Goal: Task Accomplishment & Management: Use online tool/utility

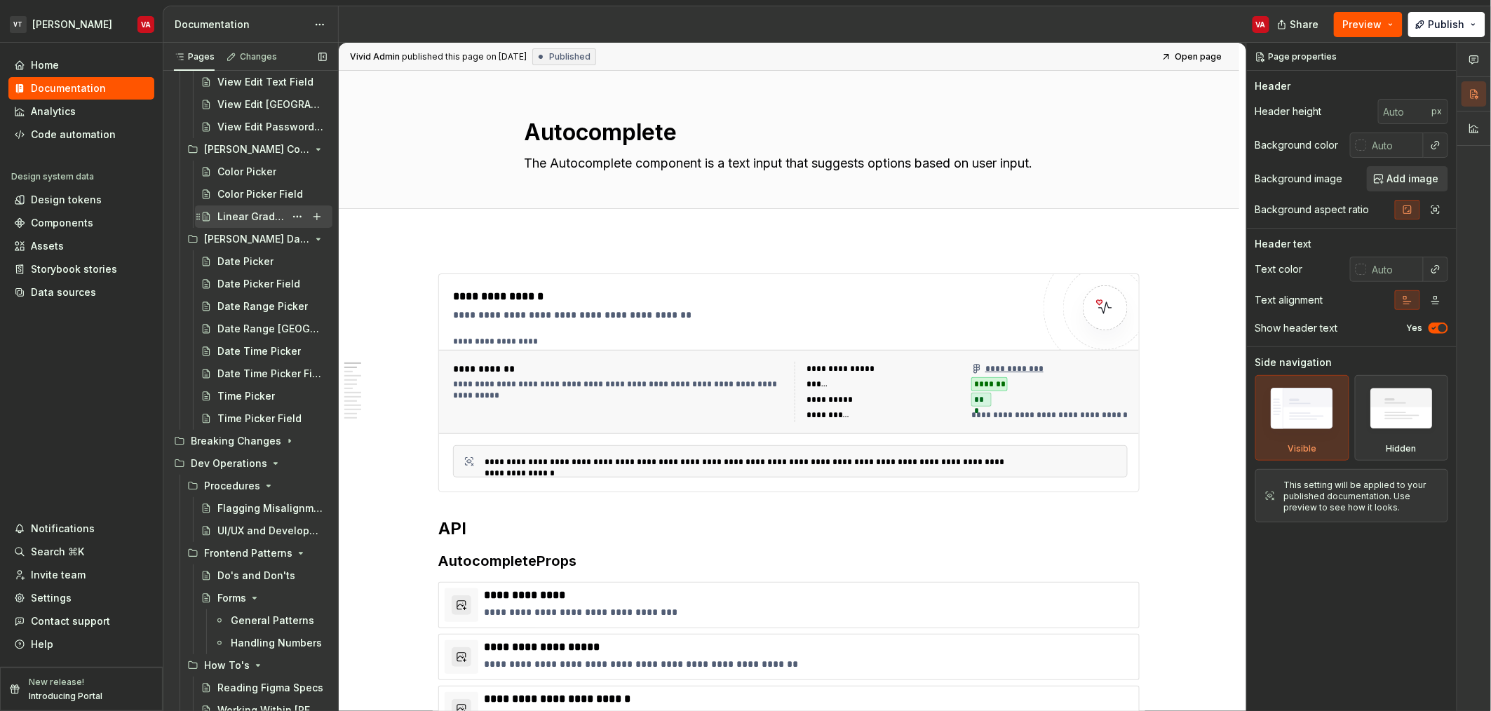
scroll to position [3388, 0]
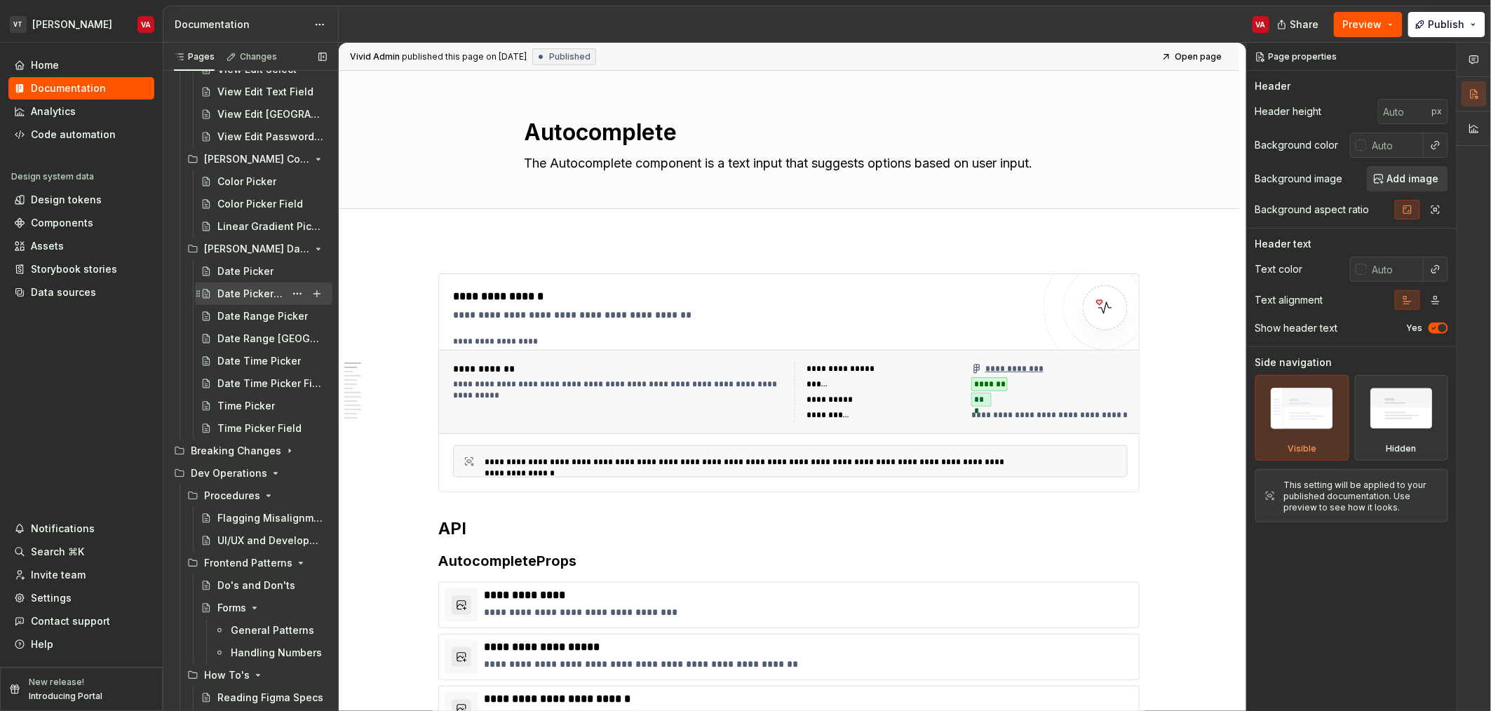
click at [233, 295] on div "Date Picker Field" at bounding box center [250, 294] width 67 height 14
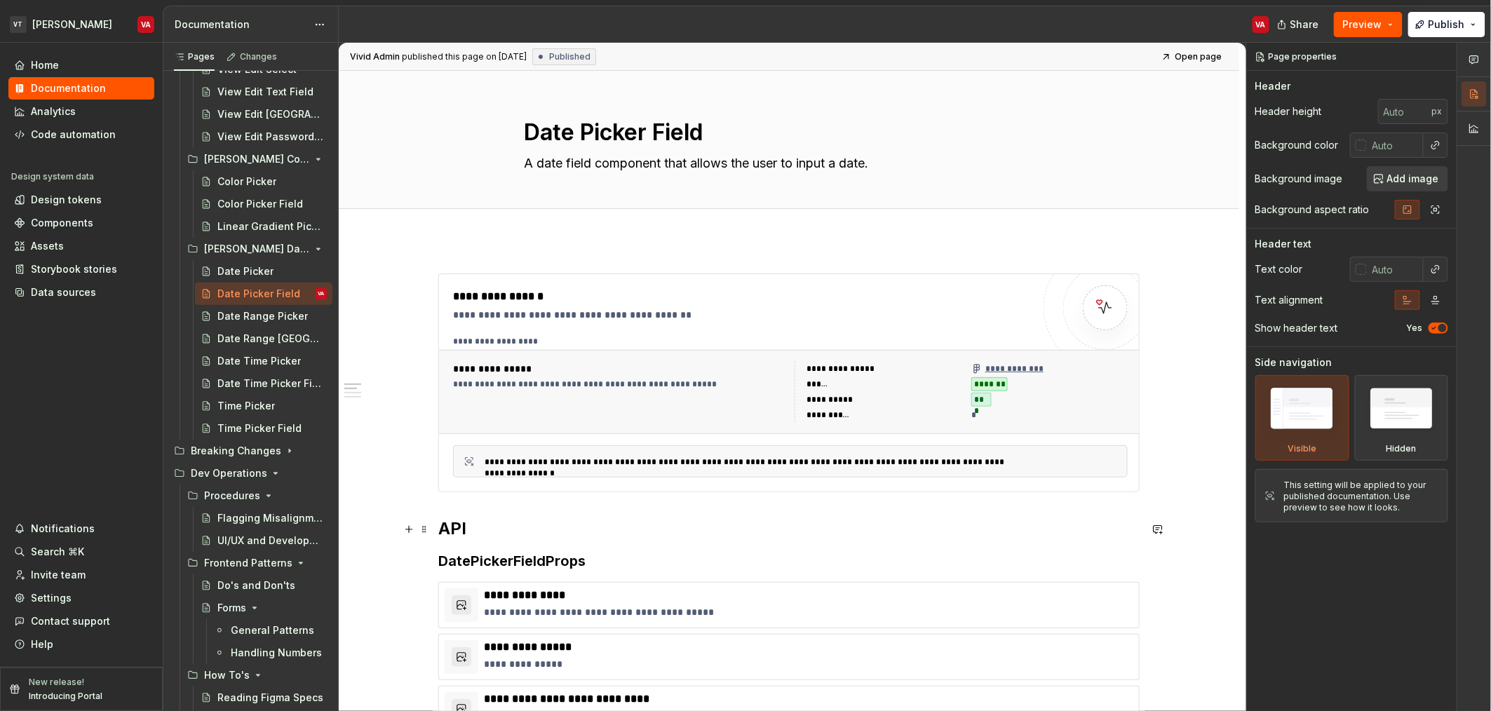
type textarea "*"
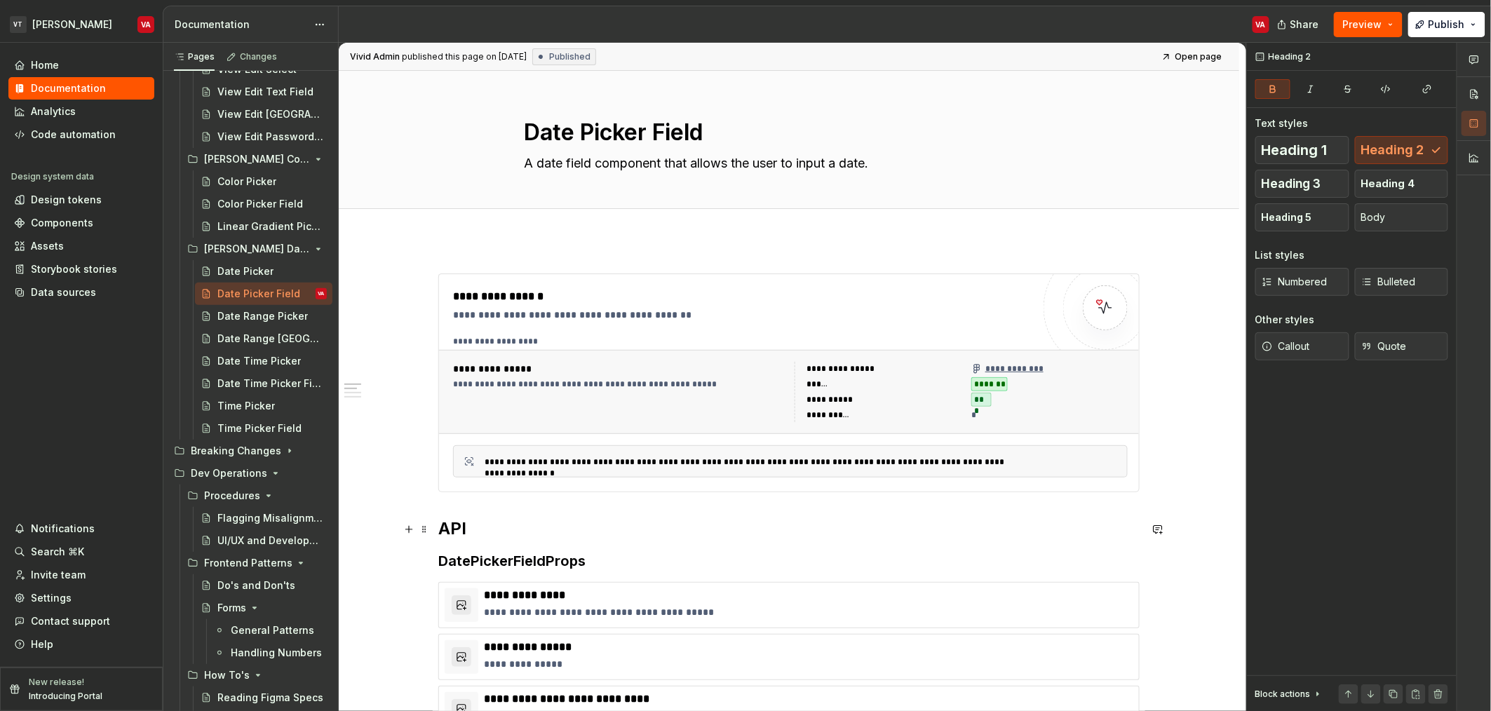
click at [440, 527] on strong "API" at bounding box center [452, 528] width 28 height 20
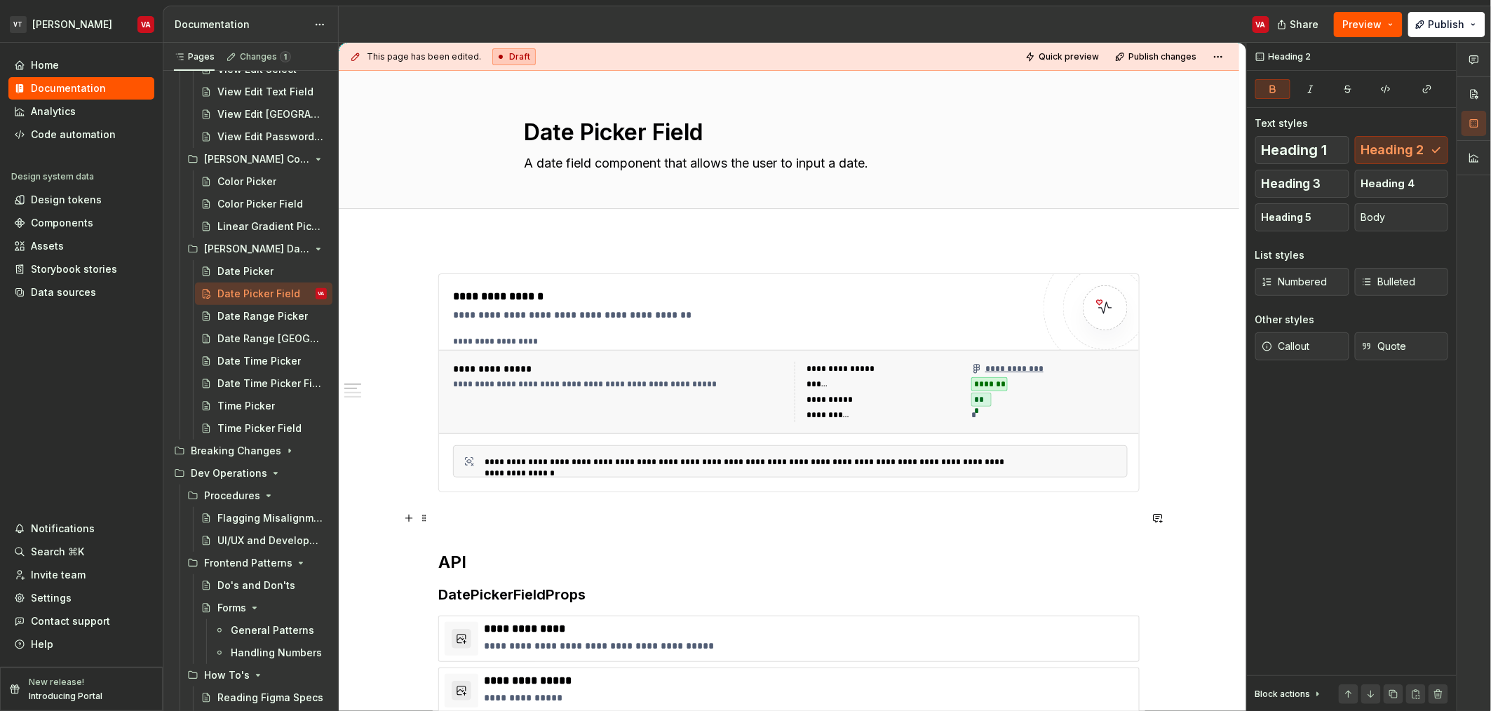
click at [483, 523] on p at bounding box center [788, 517] width 701 height 17
click at [1310, 342] on span "Callout" at bounding box center [1286, 346] width 48 height 14
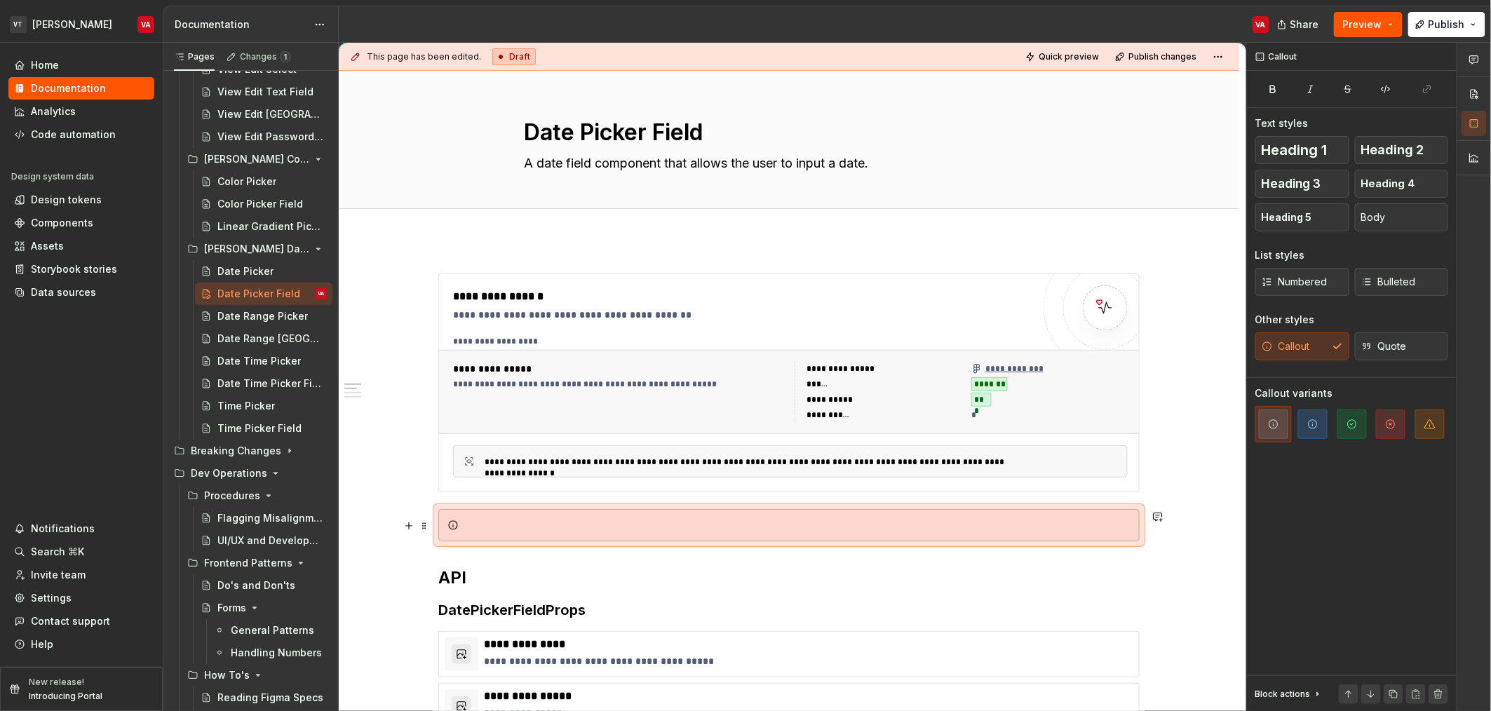
click at [581, 527] on div at bounding box center [797, 525] width 666 height 14
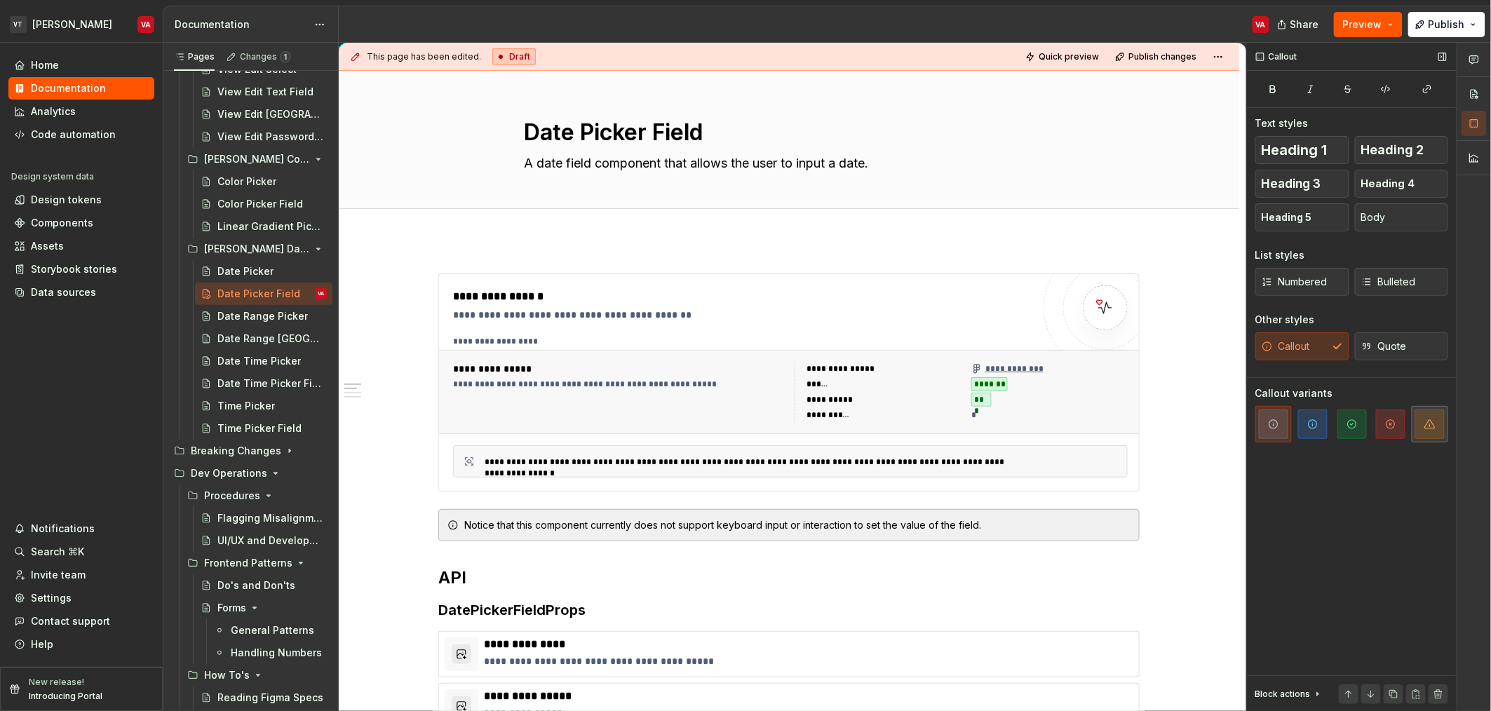
click at [1425, 422] on icon "button" at bounding box center [1430, 424] width 11 height 11
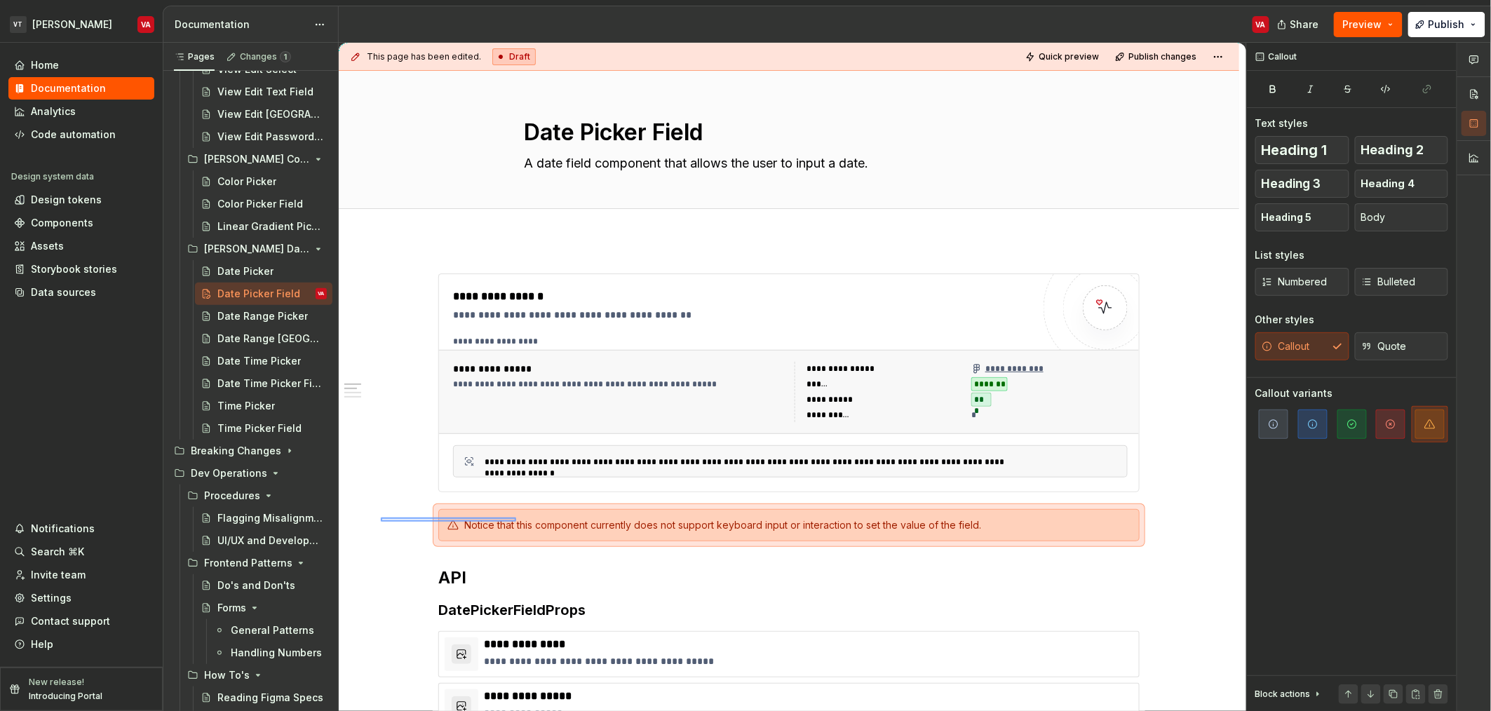
drag, startPoint x: 414, startPoint y: 520, endPoint x: 518, endPoint y: 518, distance: 103.8
click at [518, 518] on div "**********" at bounding box center [793, 377] width 908 height 669
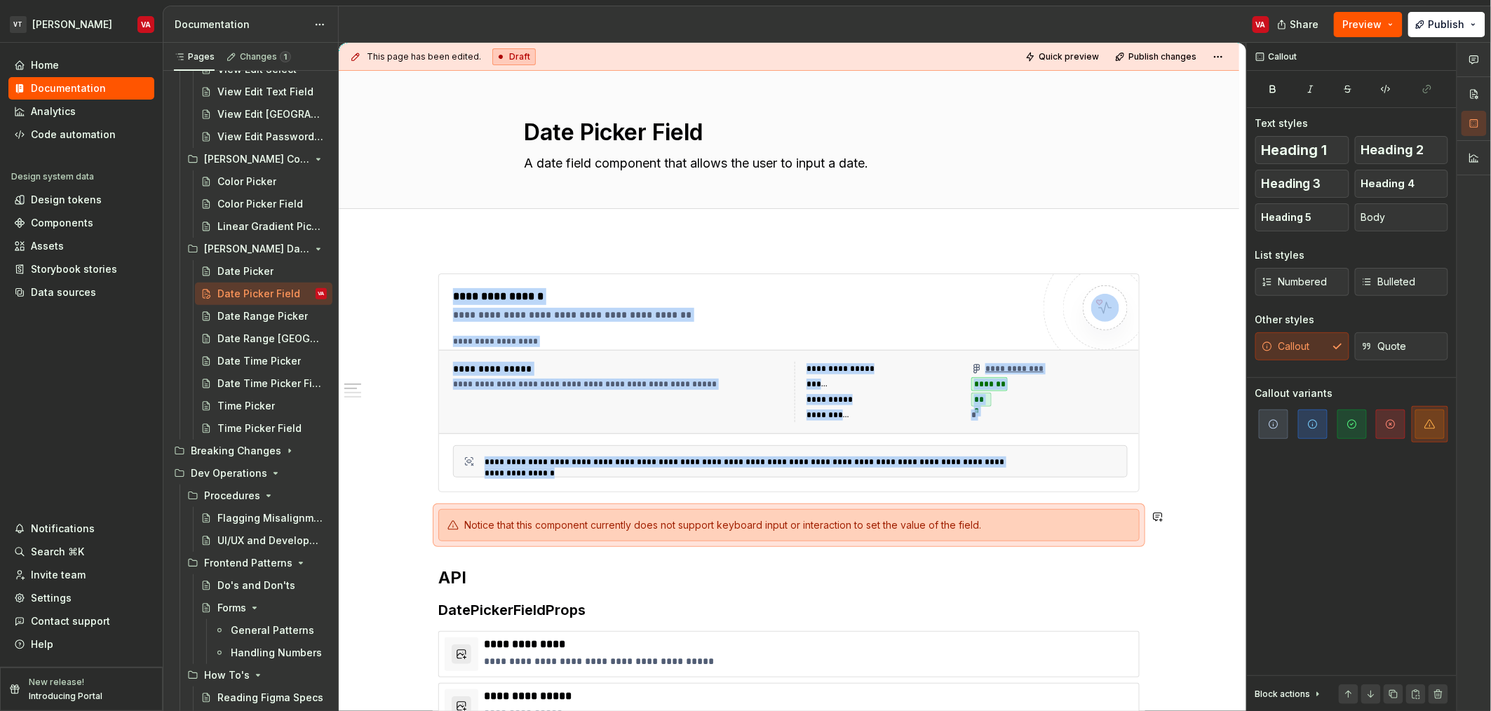
copy div "**********"
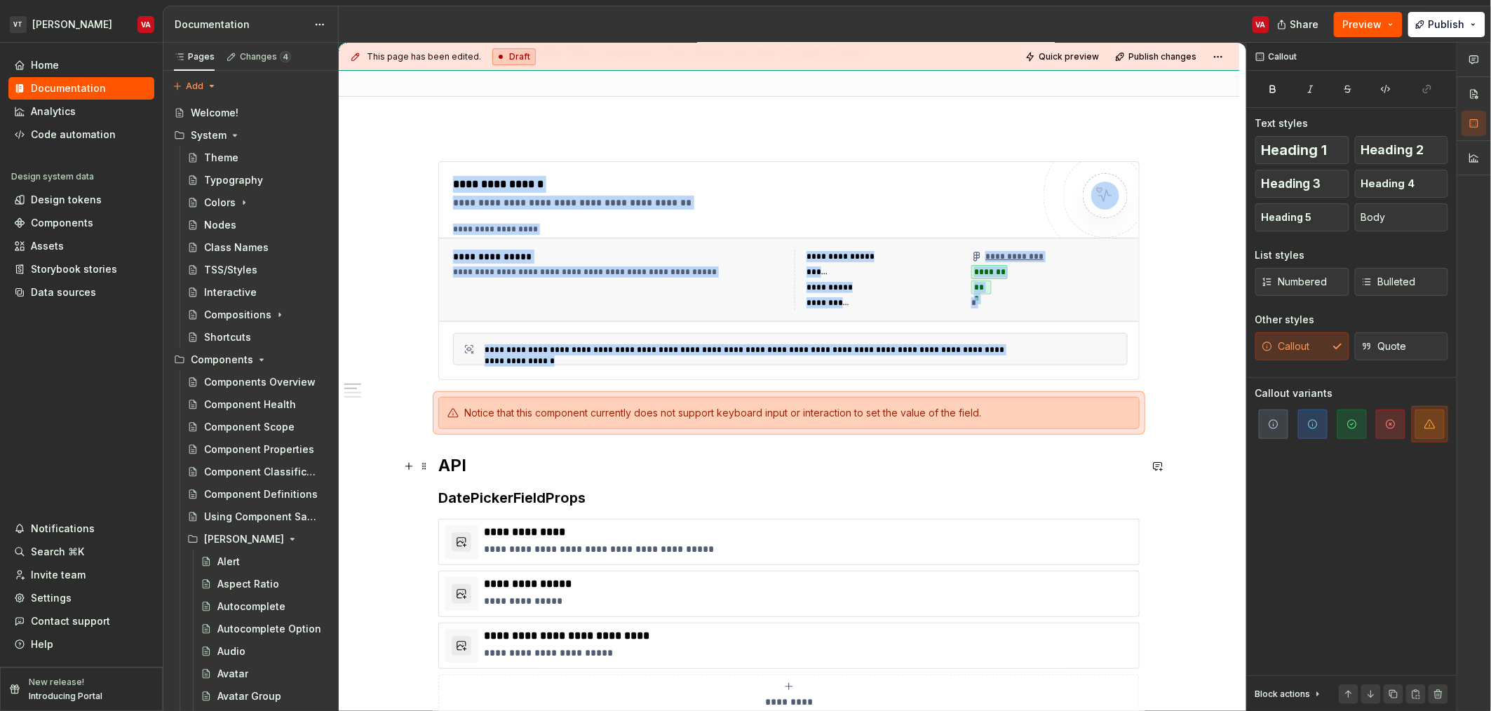
scroll to position [128, 0]
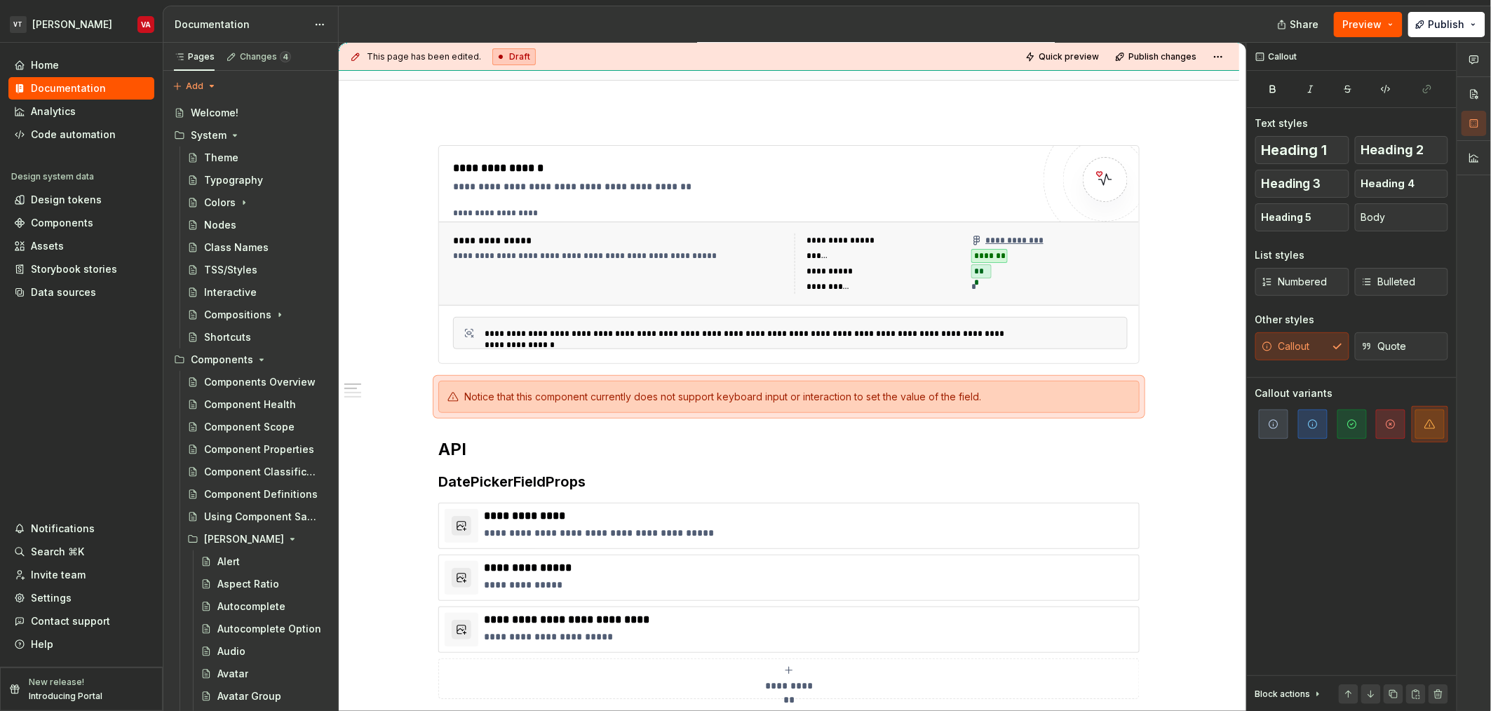
type textarea "*"
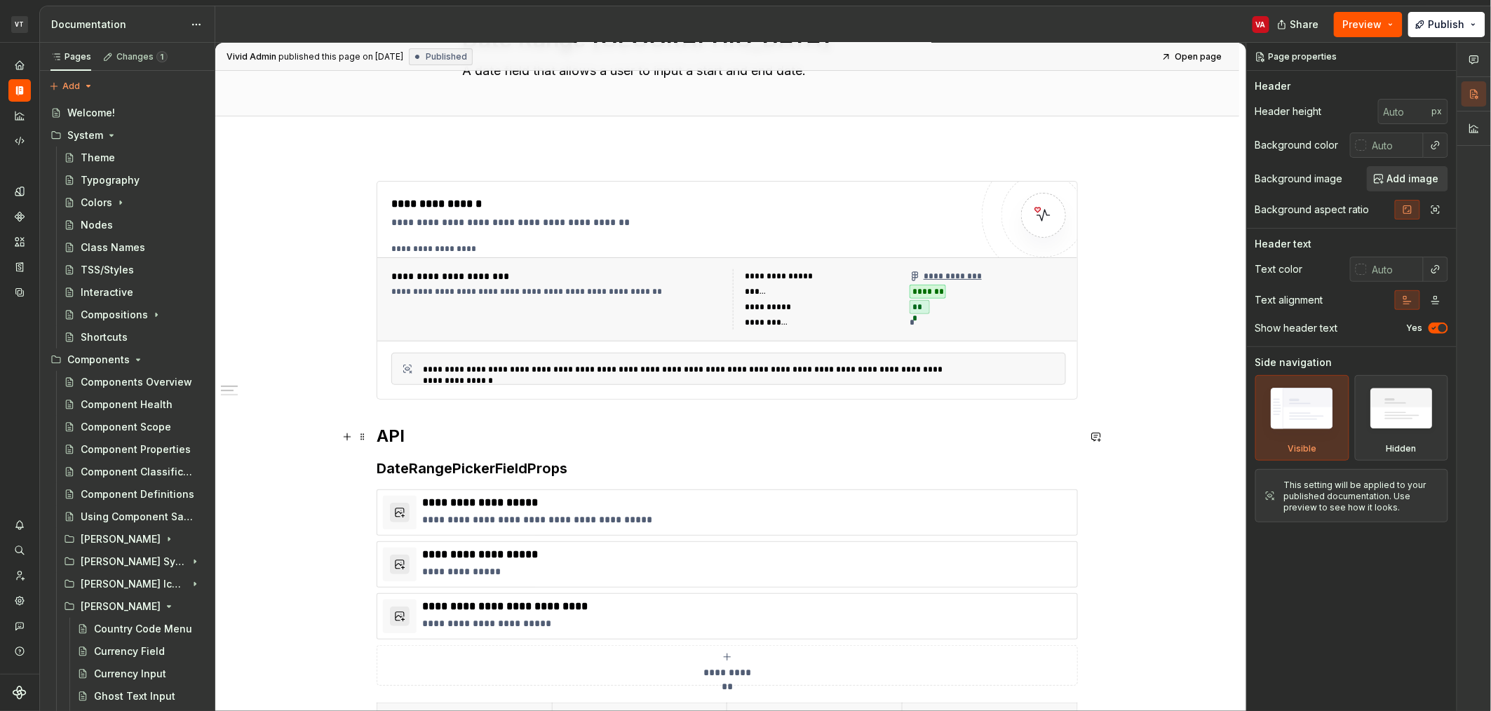
scroll to position [93, 0]
type textarea "*"
click at [377, 438] on strong "API" at bounding box center [391, 435] width 28 height 20
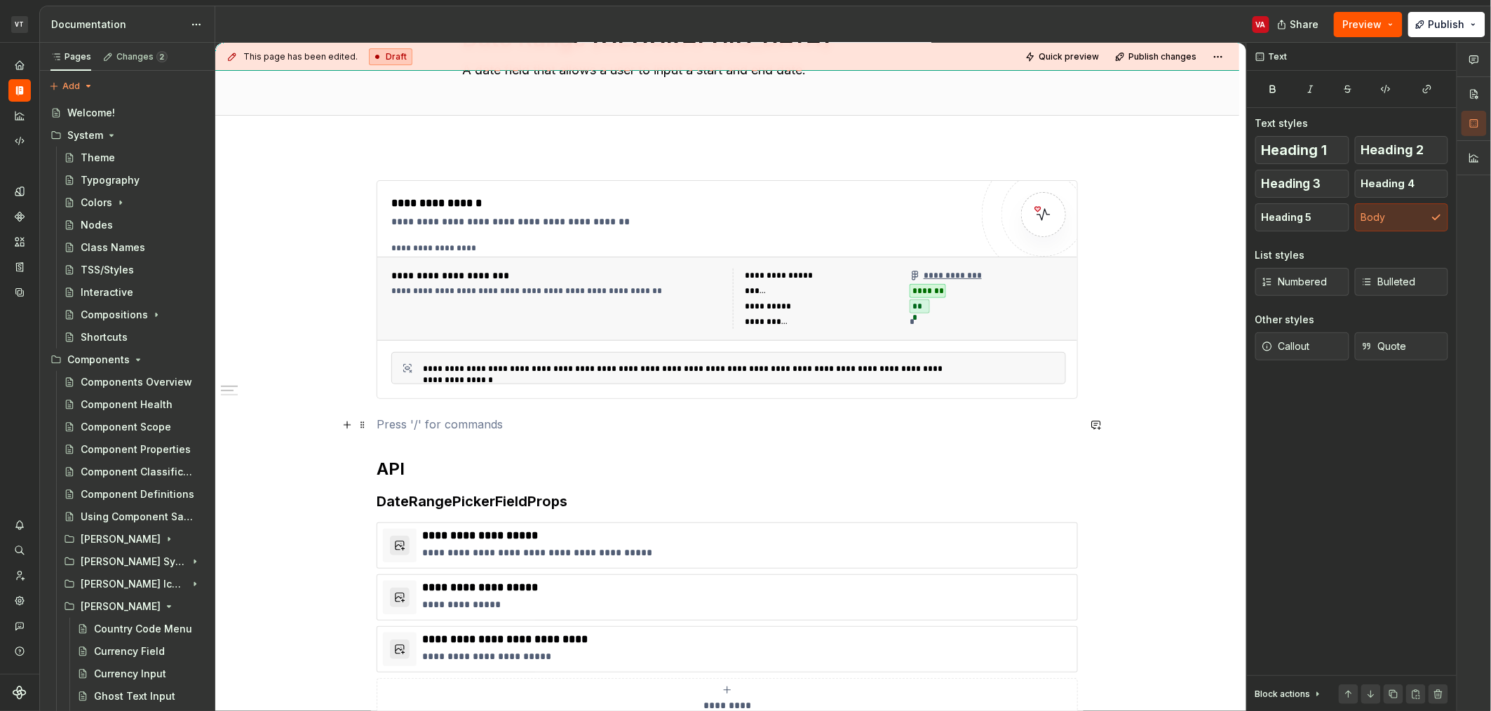
click at [403, 429] on p at bounding box center [727, 424] width 701 height 17
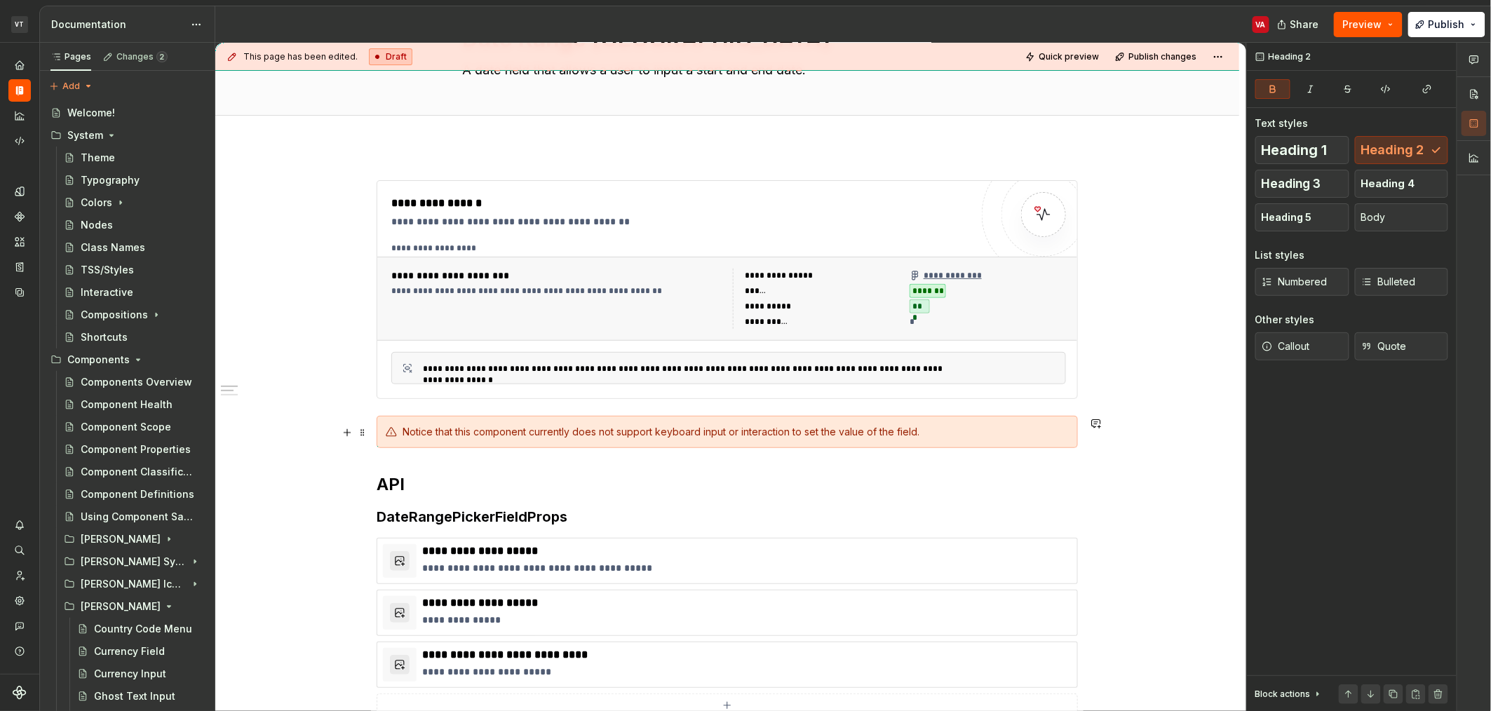
click at [600, 433] on div "Notice that this component currently does not support keyboard input or interac…" at bounding box center [736, 432] width 666 height 14
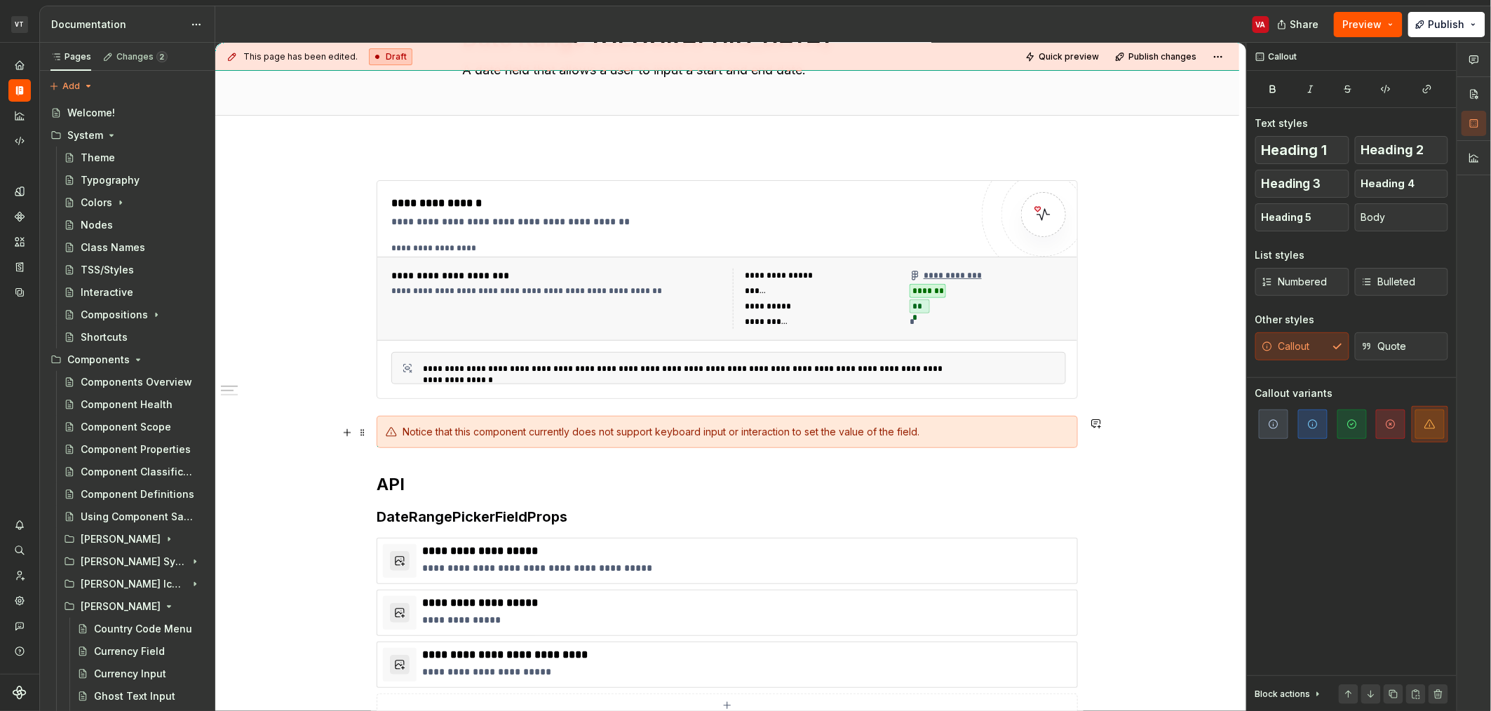
click at [643, 432] on div "Notice that this component currently does not support keyboard input or interac…" at bounding box center [736, 432] width 666 height 14
click at [672, 433] on div "Notice that this component currently does not support keyboard input or interac…" at bounding box center [736, 432] width 666 height 14
click at [720, 435] on div "Notice that this component currently does not support keyboard input or interac…" at bounding box center [736, 432] width 666 height 14
click at [768, 433] on div "Notice that this component currently does not support keyboard input or interac…" at bounding box center [736, 432] width 666 height 14
click at [764, 432] on div "Notice that this component currently does not support keyboard input or interac…" at bounding box center [736, 432] width 666 height 14
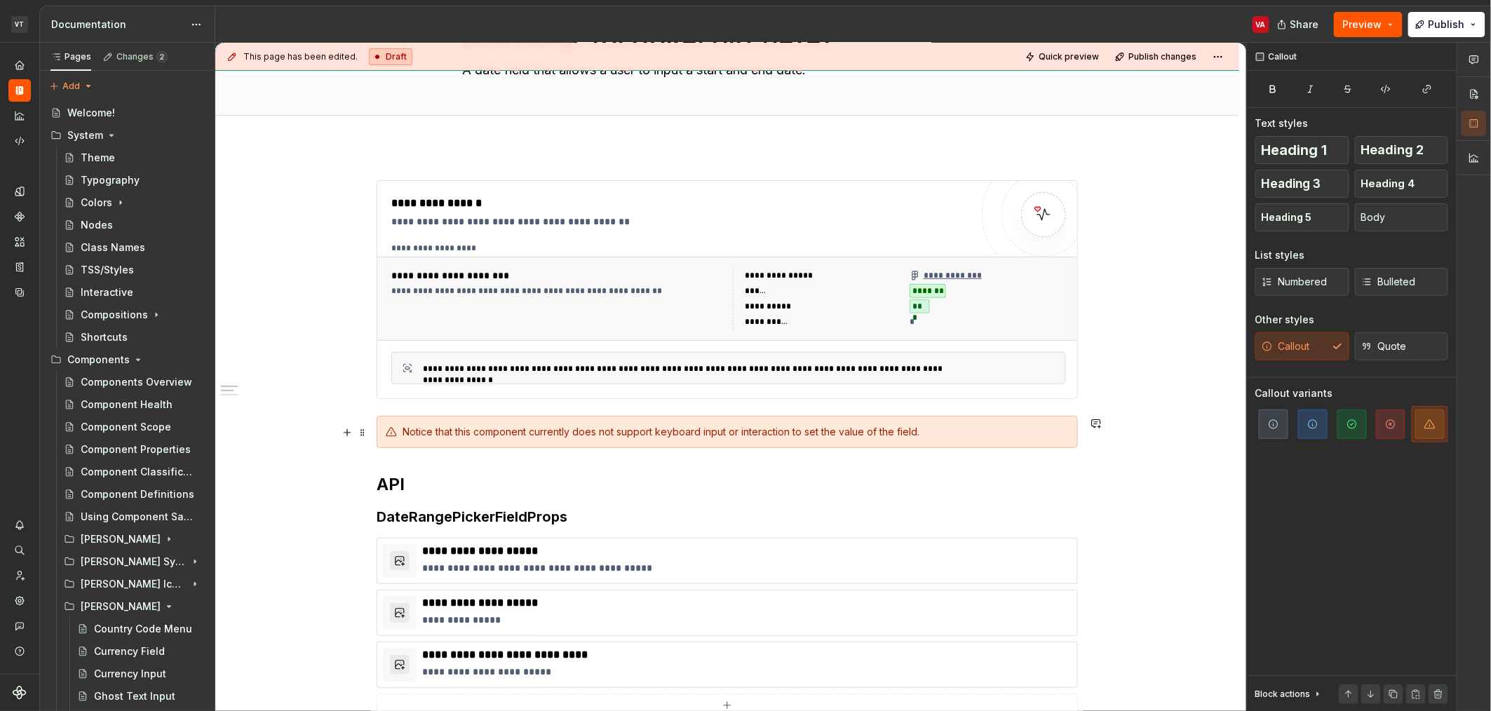
click at [795, 432] on div "Notice that this component currently does not support keyboard input or interac…" at bounding box center [736, 432] width 666 height 14
click at [816, 433] on div "Notice that this component currently does not support keyboard input or interac…" at bounding box center [736, 432] width 666 height 14
click at [883, 433] on div "Notice that this component currently does not support keyboard input or interac…" at bounding box center [736, 432] width 666 height 14
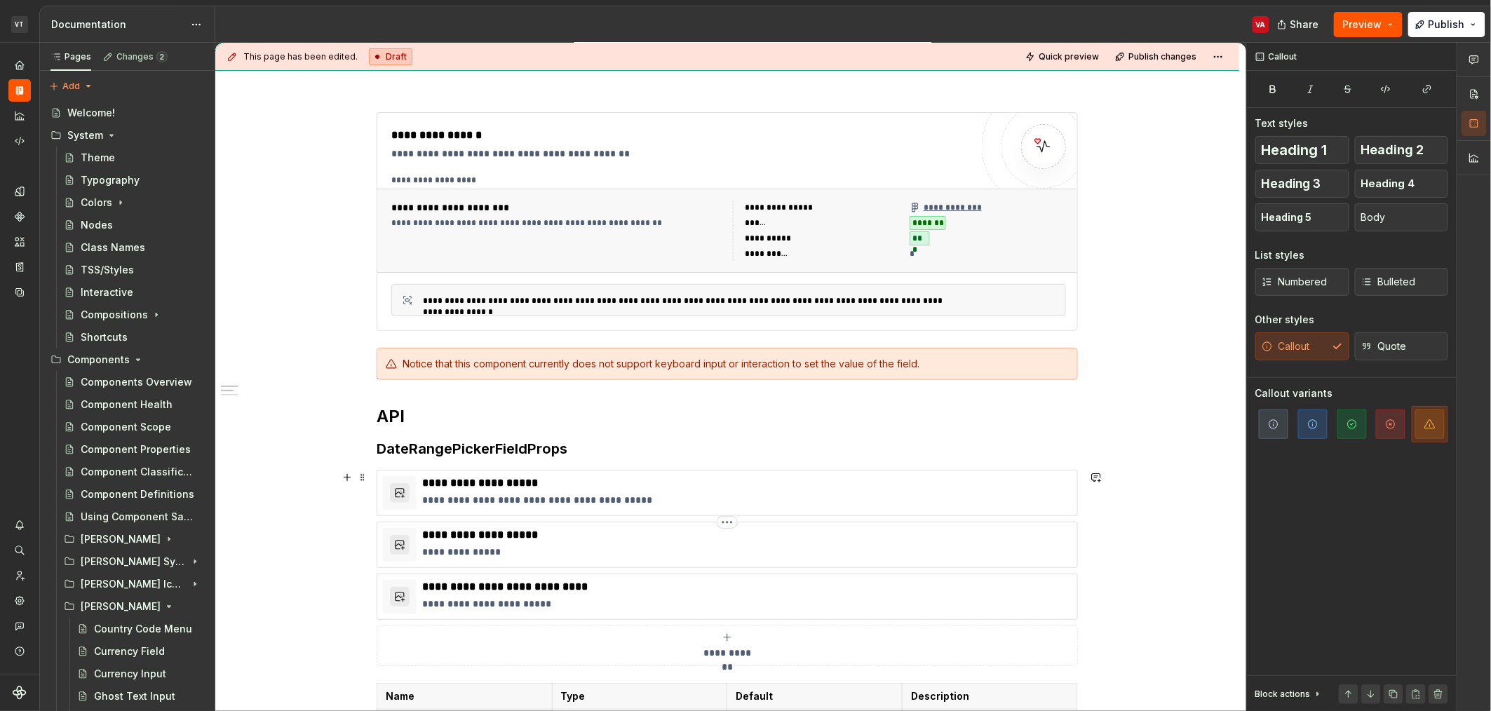
scroll to position [163, 0]
click at [916, 358] on div "Notice that this component currently does not support keyboard input or interac…" at bounding box center [736, 362] width 666 height 14
type textarea "*"
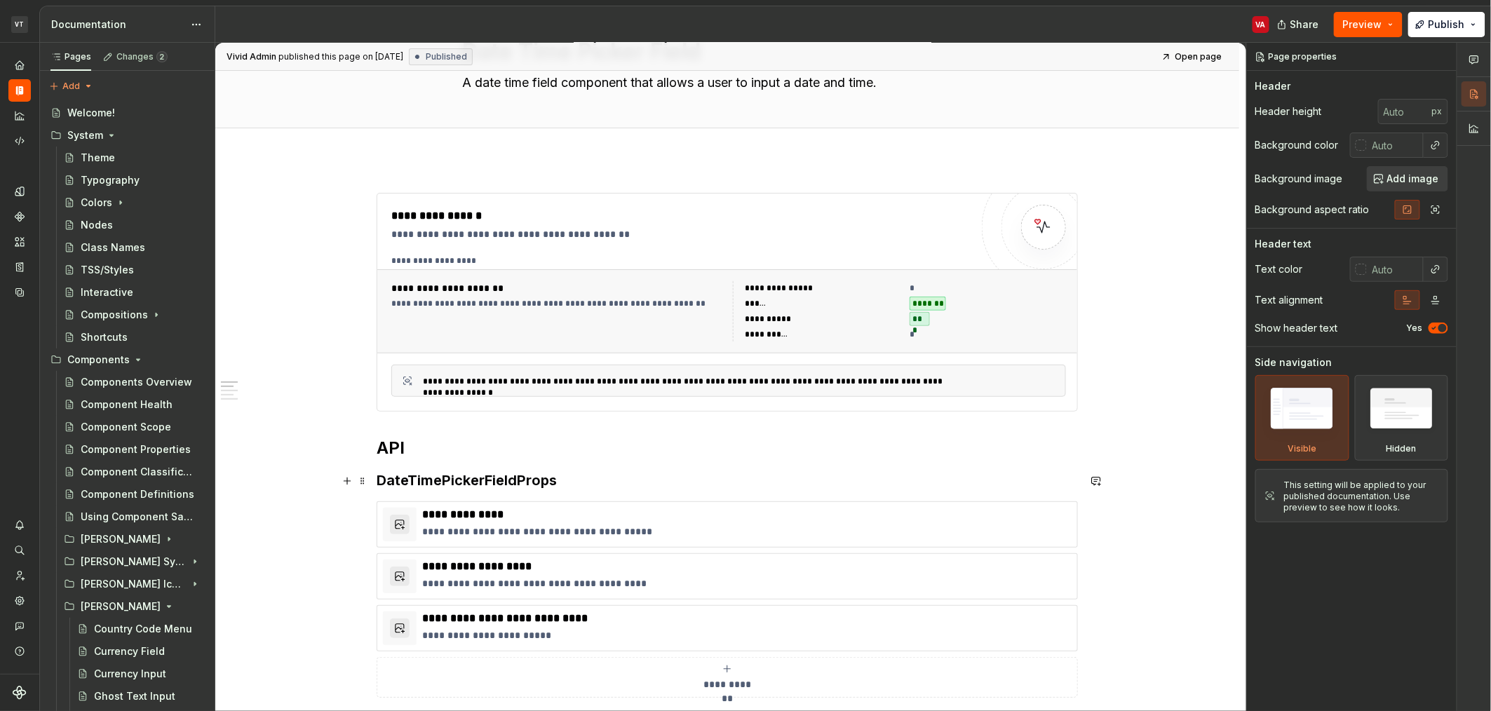
scroll to position [81, 0]
click at [377, 449] on strong "API" at bounding box center [391, 447] width 28 height 20
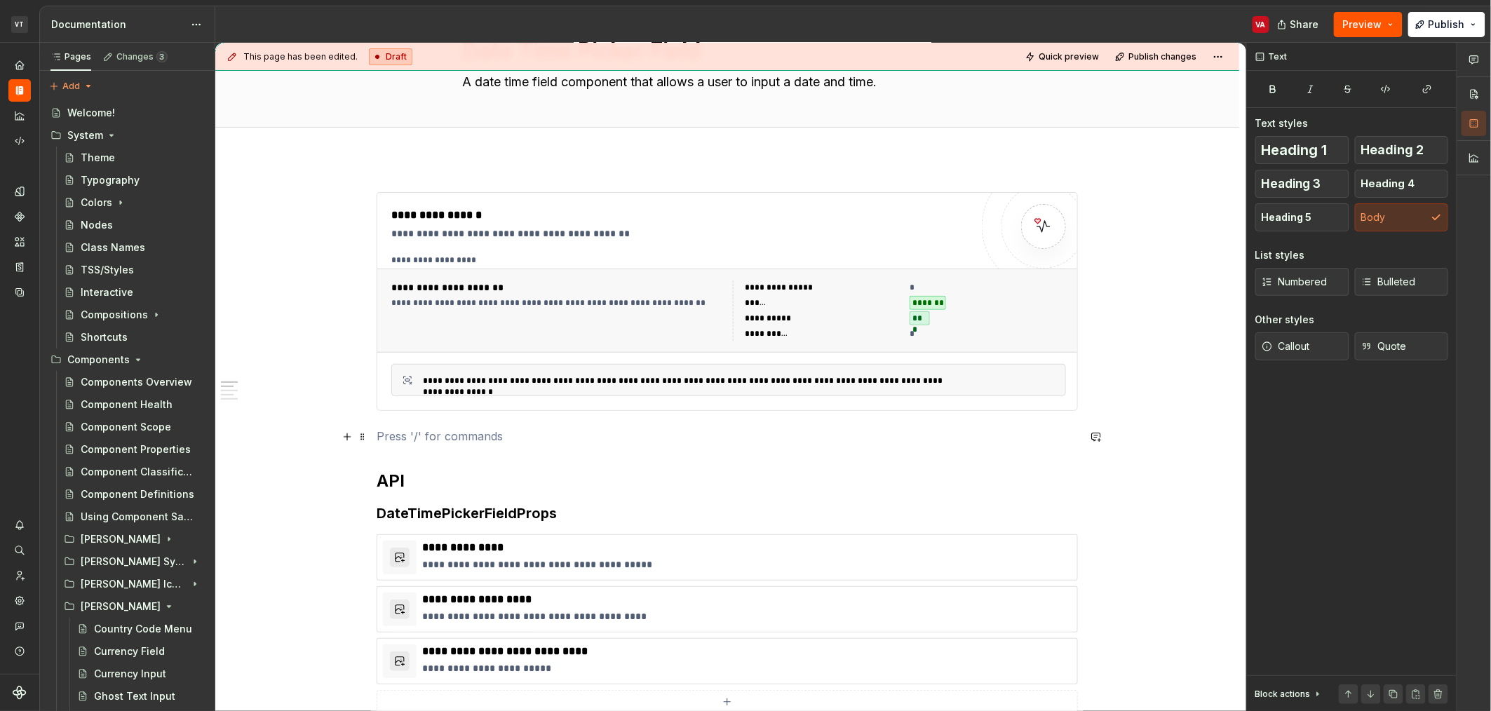
click at [410, 443] on p at bounding box center [727, 436] width 701 height 17
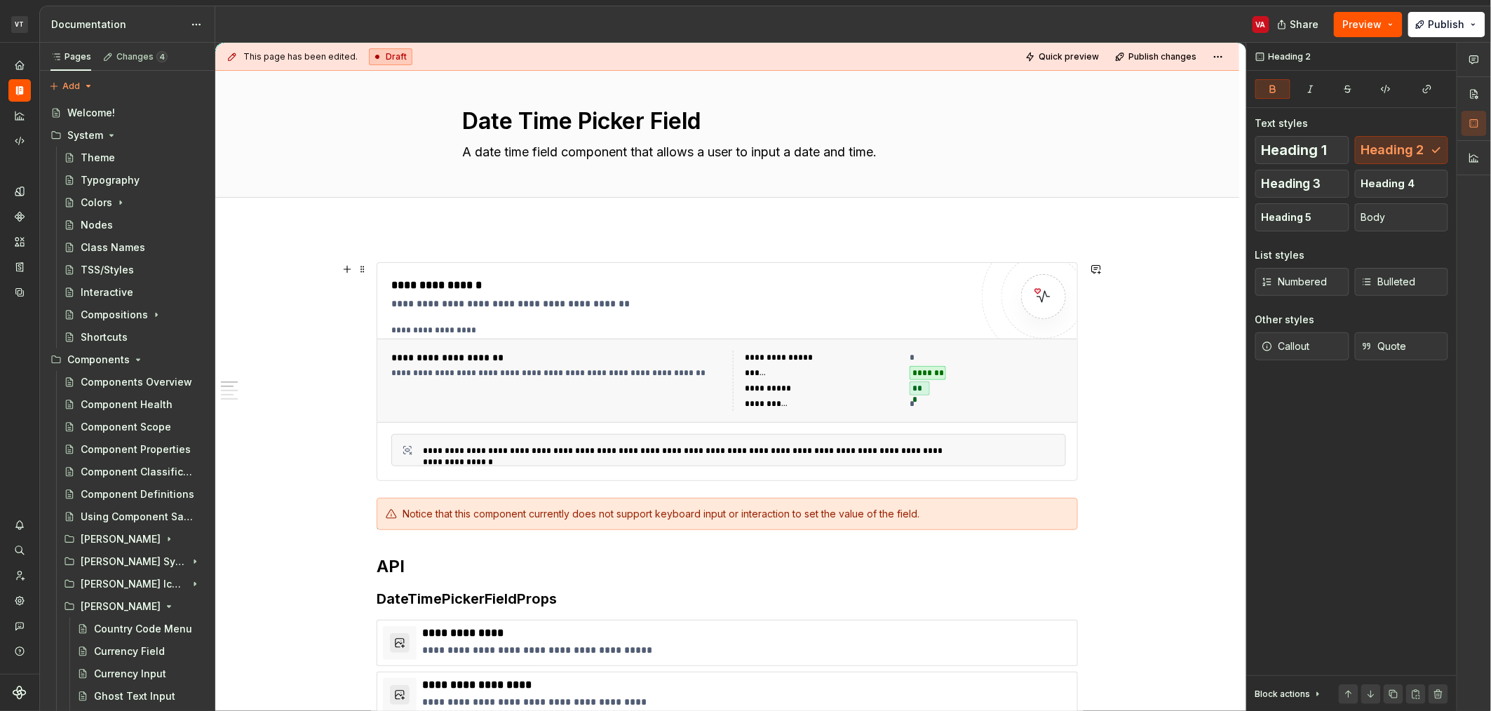
scroll to position [46, 0]
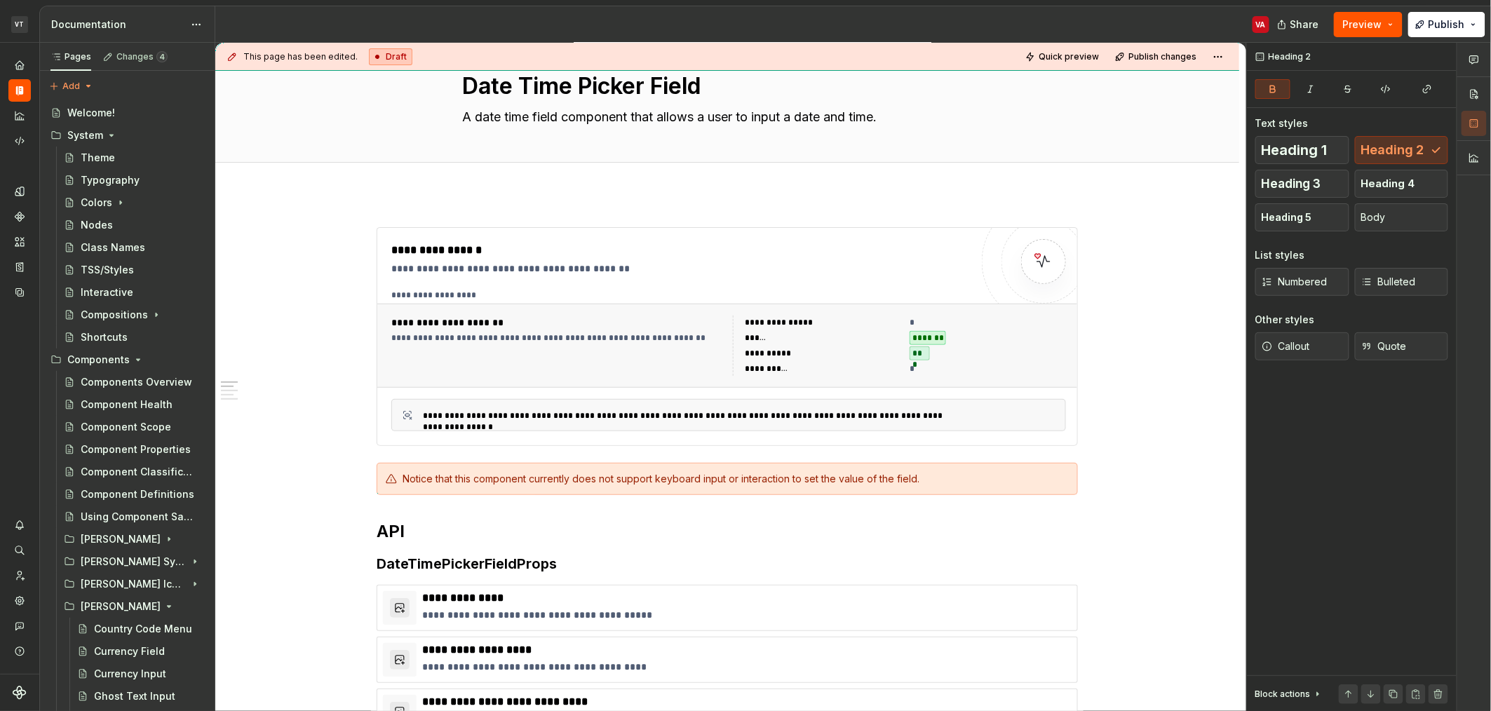
type textarea "*"
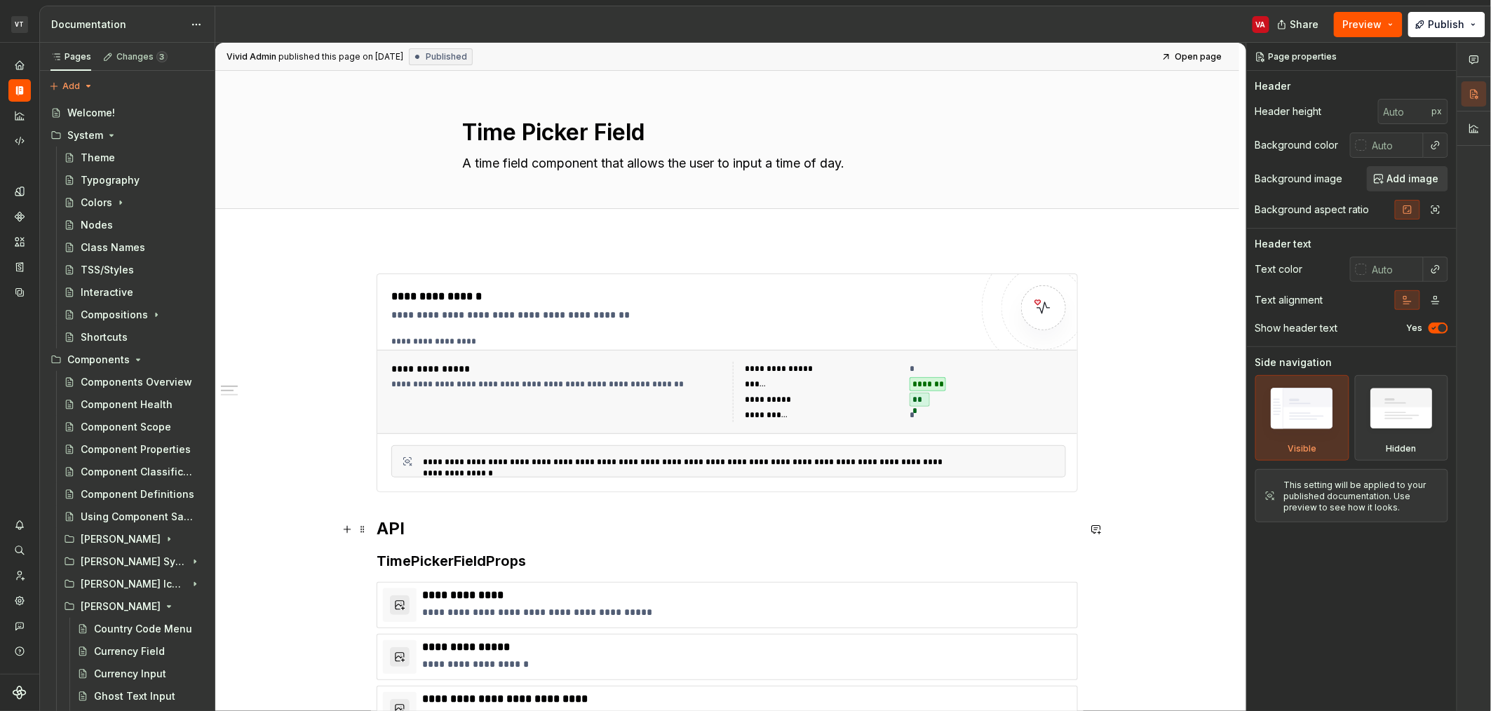
click at [377, 536] on strong "API" at bounding box center [391, 528] width 28 height 20
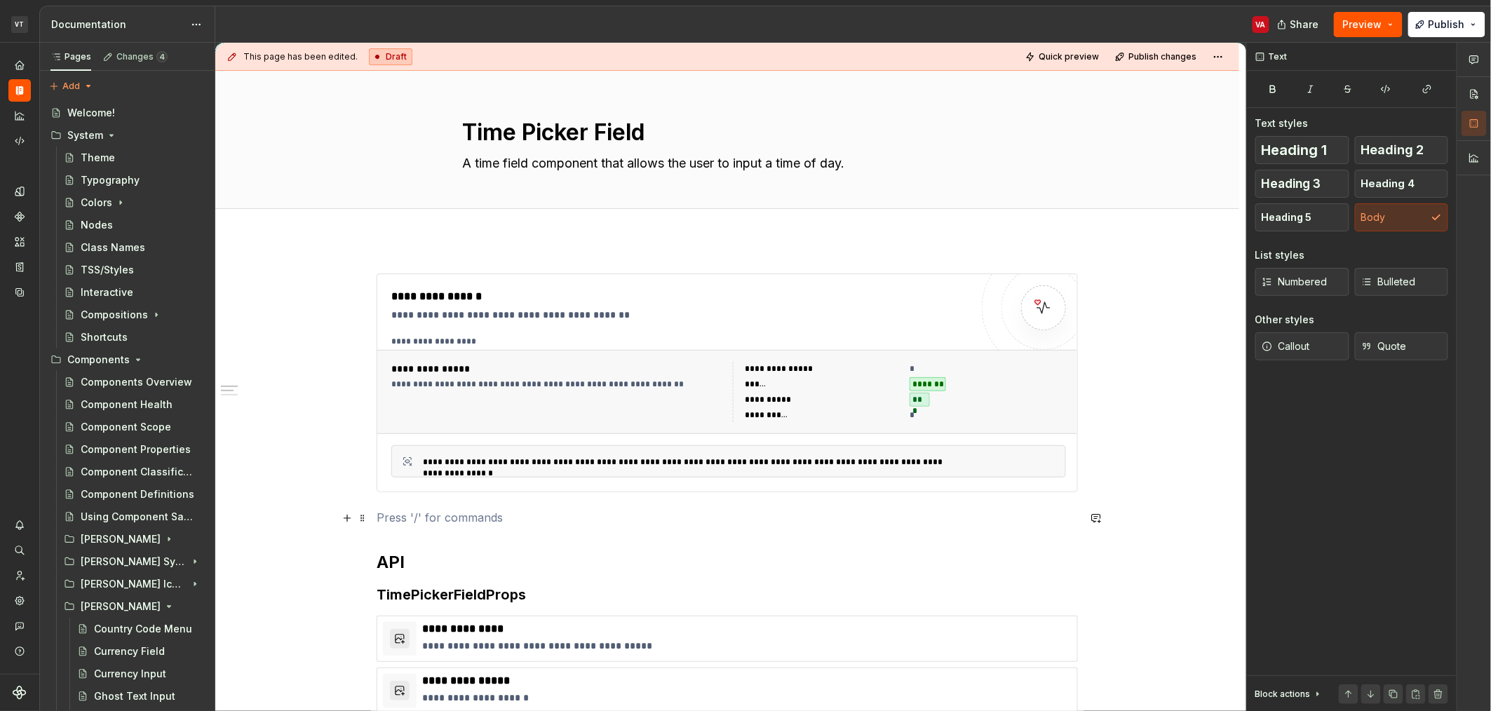
click at [409, 520] on p at bounding box center [727, 517] width 701 height 17
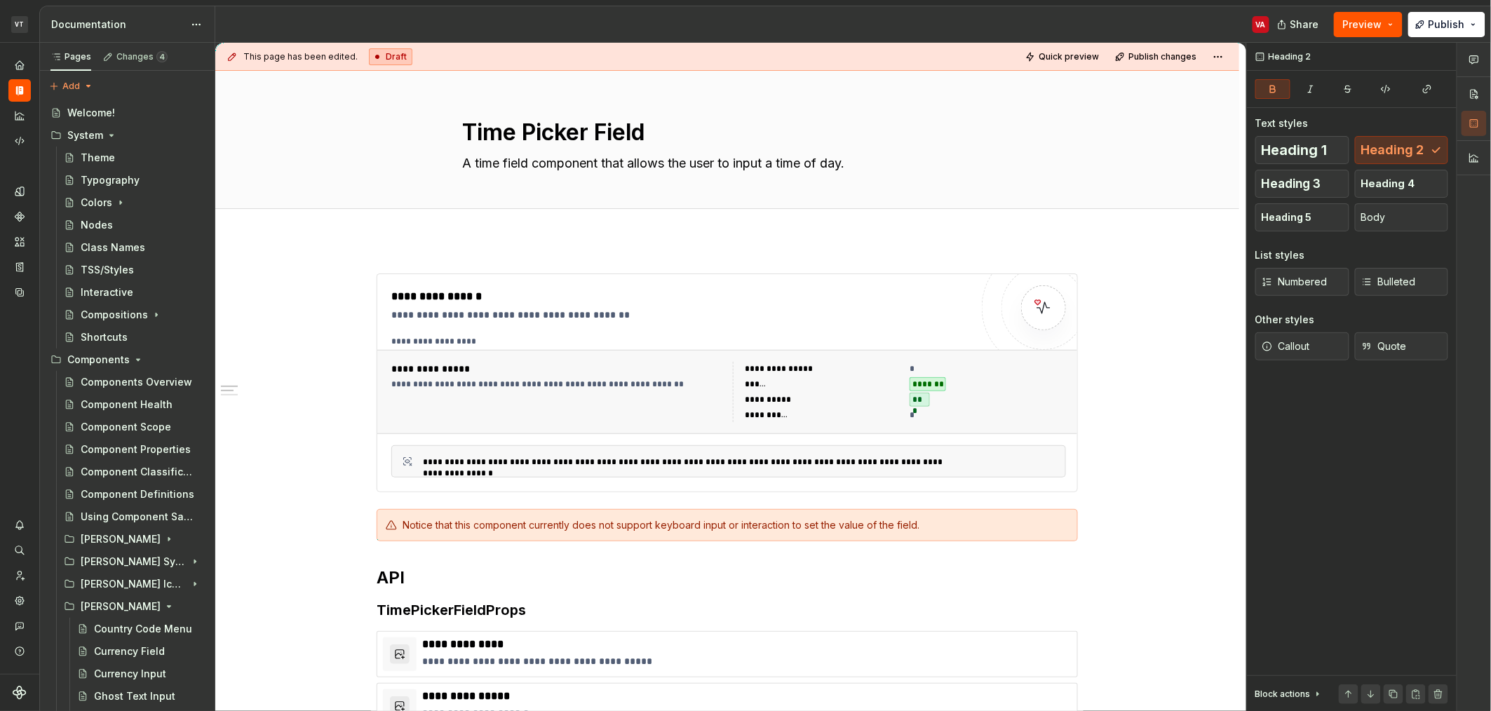
type textarea "*"
